Goal: Transaction & Acquisition: Purchase product/service

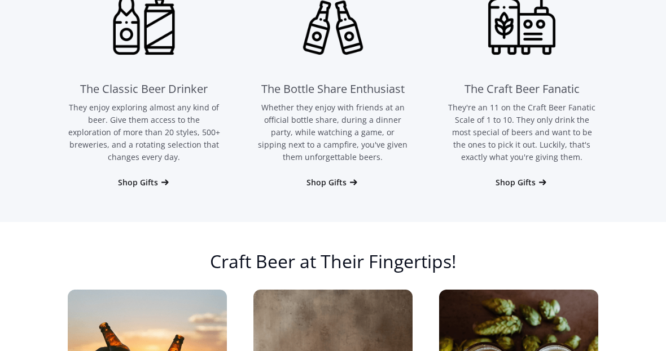
scroll to position [738, 0]
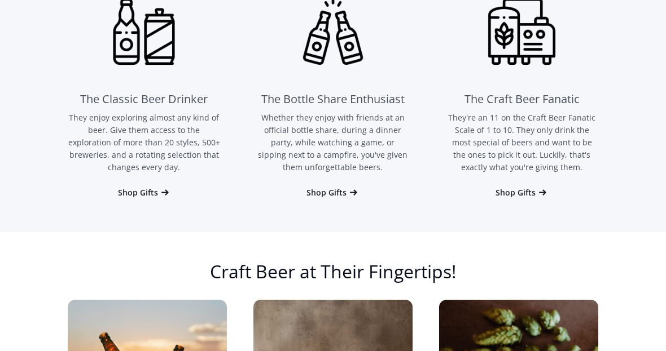
click at [521, 191] on div "Shop Gifts" at bounding box center [515, 192] width 40 height 11
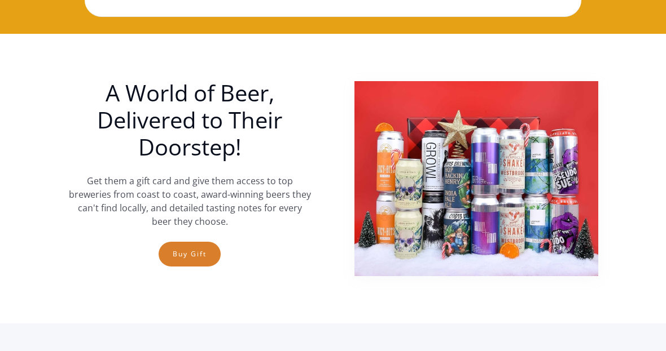
scroll to position [305, 0]
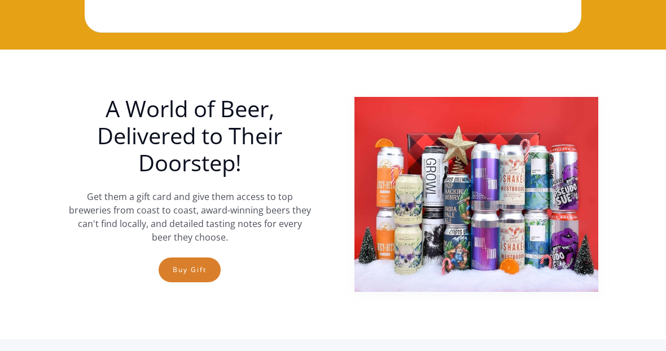
click at [191, 269] on link "Buy Gift" at bounding box center [190, 270] width 62 height 25
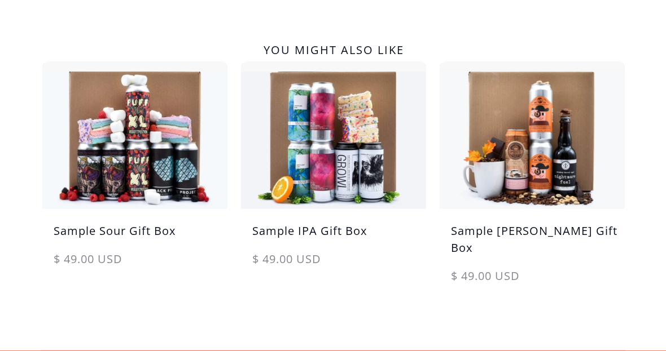
scroll to position [612, 0]
click at [324, 191] on img at bounding box center [333, 135] width 185 height 148
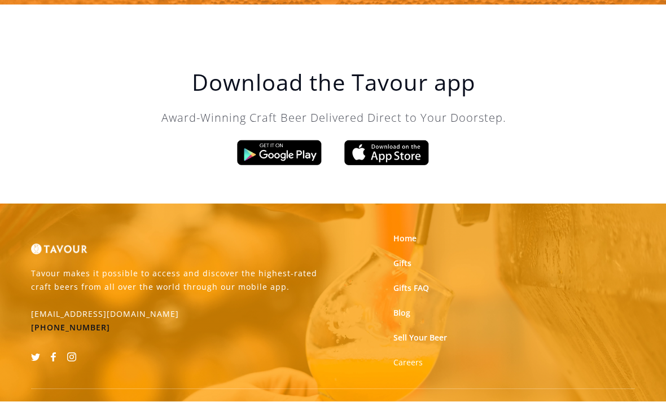
scroll to position [1364, 0]
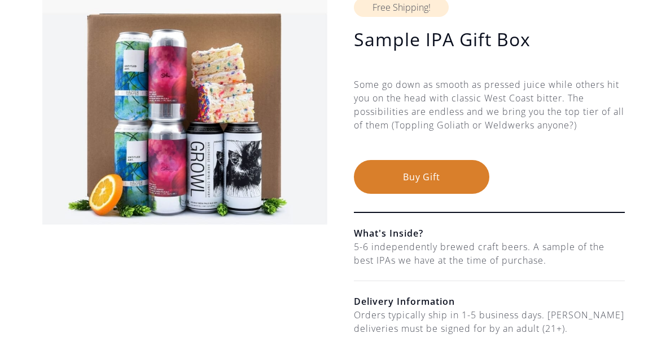
scroll to position [134, 0]
click at [385, 176] on button "Buy Gift" at bounding box center [421, 177] width 135 height 34
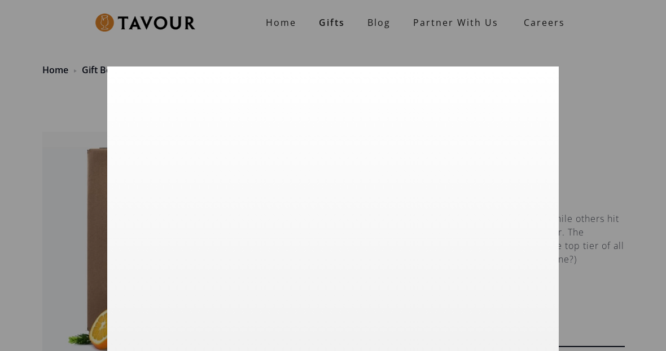
click at [617, 40] on div at bounding box center [333, 175] width 666 height 351
click at [50, 80] on div at bounding box center [333, 175] width 666 height 351
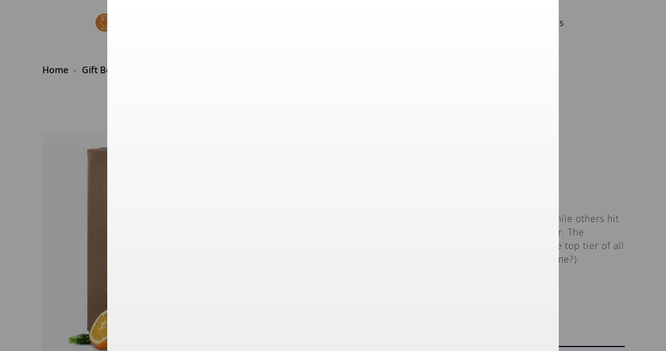
scroll to position [67, 0]
click at [601, 79] on div at bounding box center [333, 175] width 666 height 351
click at [105, 112] on div at bounding box center [333, 175] width 666 height 351
click at [88, 70] on div at bounding box center [333, 175] width 666 height 351
click at [89, 46] on div at bounding box center [333, 175] width 666 height 351
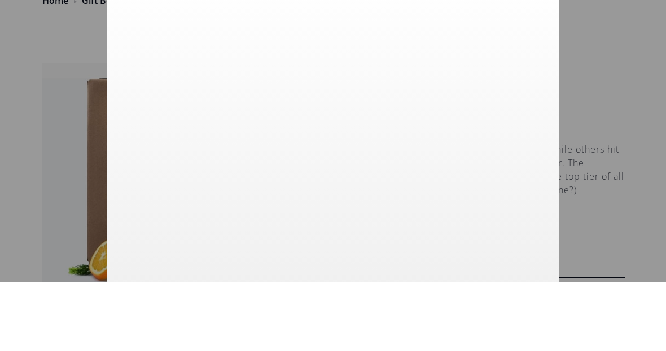
scroll to position [0, 0]
